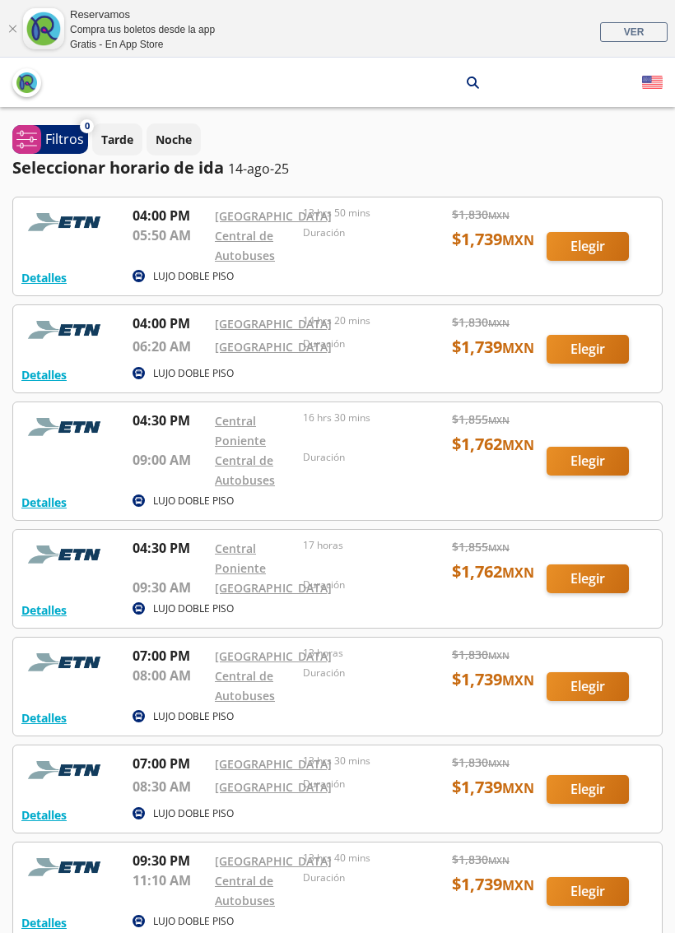
click at [146, 393] on div at bounding box center [337, 348] width 648 height 87
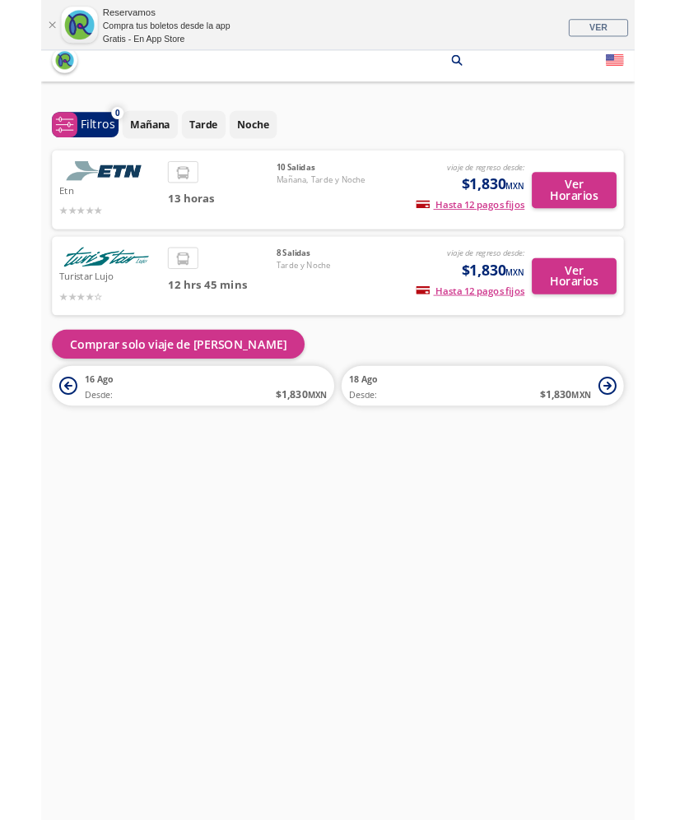
scroll to position [58, 0]
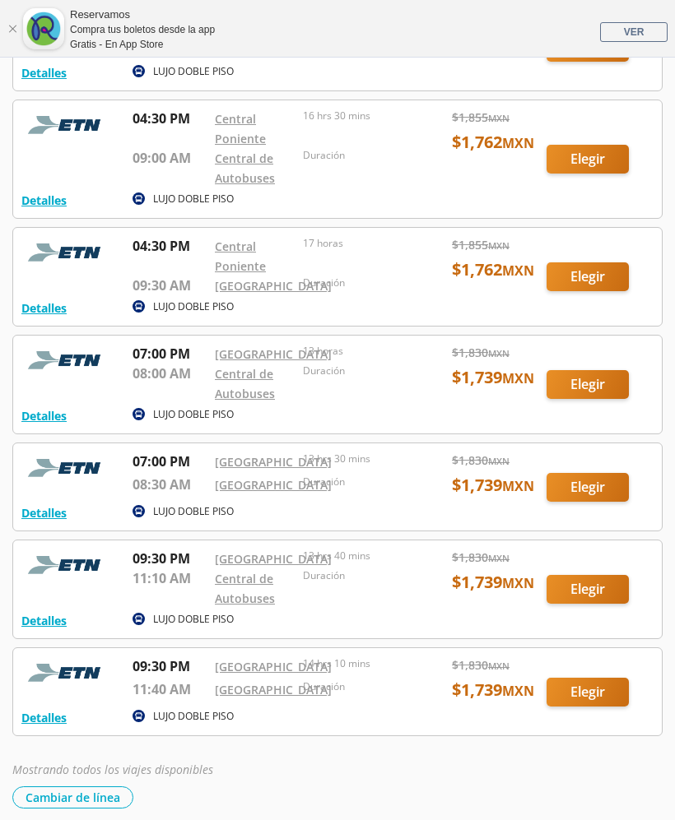
scroll to position [299, 0]
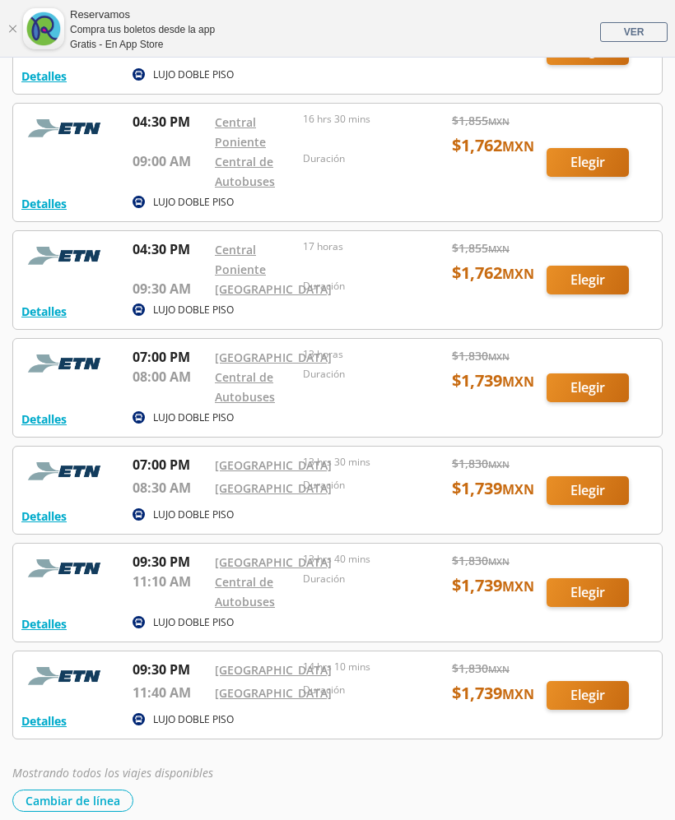
click at [584, 437] on div at bounding box center [337, 388] width 648 height 98
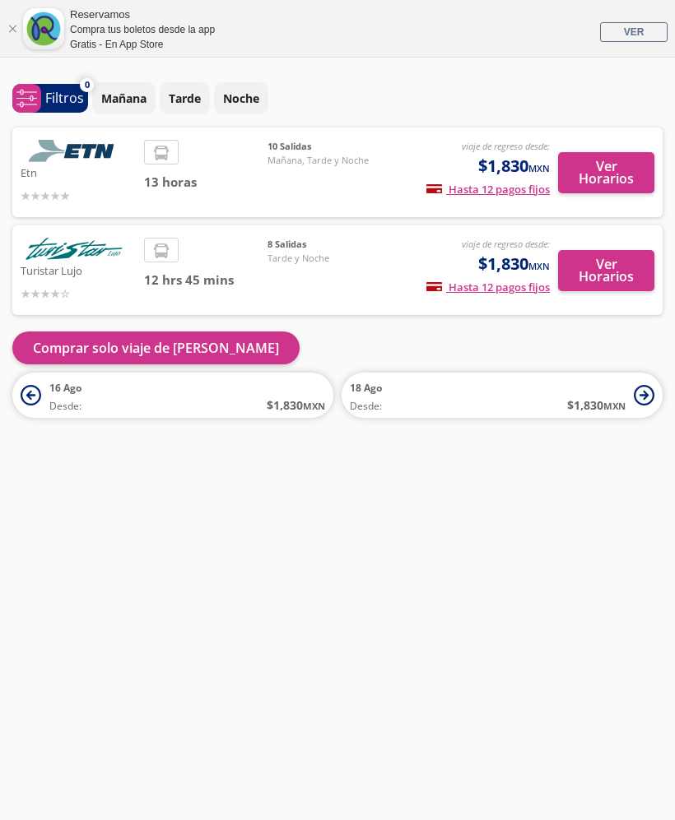
click at [240, 96] on p "Noche" at bounding box center [241, 98] width 36 height 17
click at [597, 185] on button "Ver Horarios" at bounding box center [606, 172] width 96 height 41
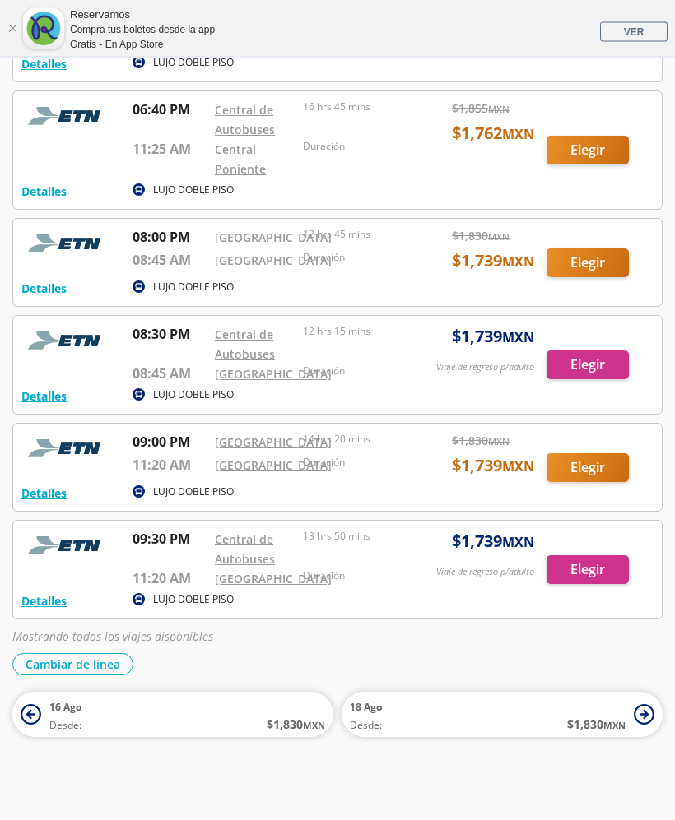
scroll to position [910, 0]
